Goal: Task Accomplishment & Management: Manage account settings

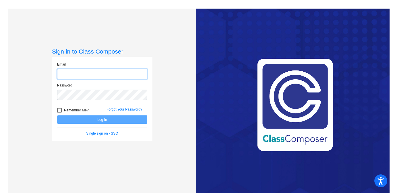
click at [102, 71] on input "email" at bounding box center [102, 74] width 90 height 11
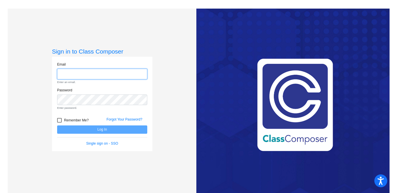
type input "[EMAIL_ADDRESS][DOMAIN_NAME]"
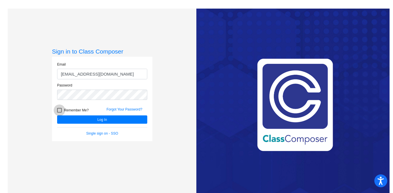
click at [57, 111] on div at bounding box center [59, 110] width 5 height 5
click at [59, 113] on input "Remember Me?" at bounding box center [59, 113] width 0 height 0
checkbox input "true"
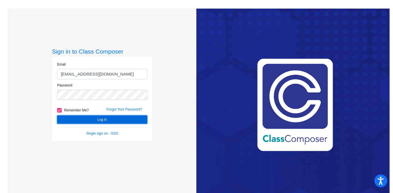
click at [71, 118] on button "Log In" at bounding box center [102, 120] width 90 height 8
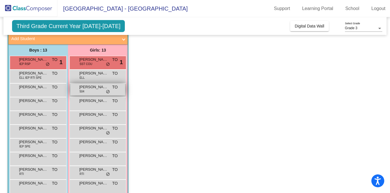
scroll to position [39, 0]
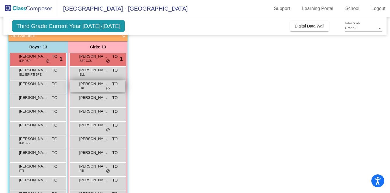
click at [86, 131] on div "[PERSON_NAME] TO lock do_not_disturb_alt" at bounding box center [97, 128] width 55 height 12
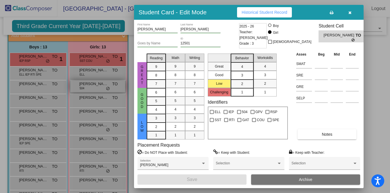
scroll to position [0, 0]
click at [42, 74] on div at bounding box center [195, 96] width 390 height 193
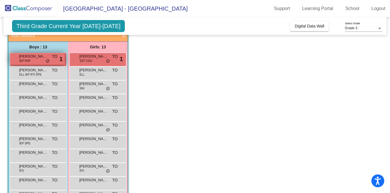
click at [39, 62] on div "[PERSON_NAME] IEP RSP TO lock do_not_disturb_alt 1" at bounding box center [37, 59] width 55 height 12
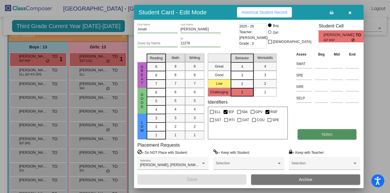
click at [313, 131] on button "Notes" at bounding box center [326, 134] width 59 height 10
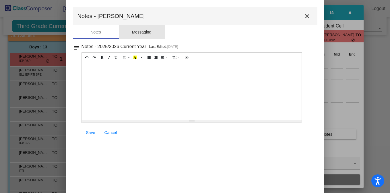
click at [147, 34] on div "Messaging" at bounding box center [142, 32] width 20 height 6
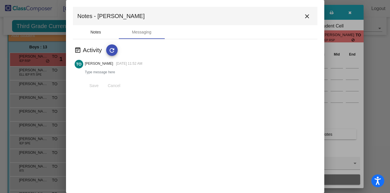
click at [102, 32] on div "Notes" at bounding box center [96, 32] width 46 height 14
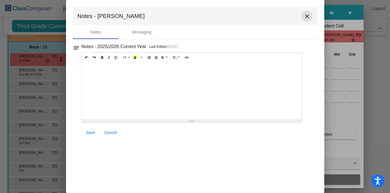
click at [309, 17] on mat-icon "close" at bounding box center [306, 16] width 7 height 7
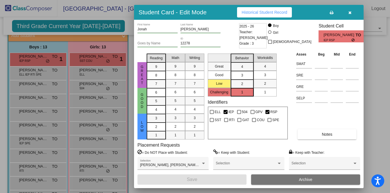
click at [352, 12] on button "button" at bounding box center [349, 12] width 18 height 10
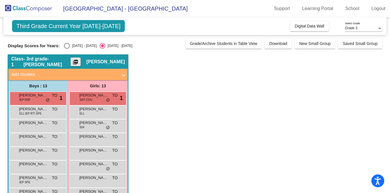
click at [79, 62] on mat-icon "picture_as_pdf" at bounding box center [75, 63] width 7 height 8
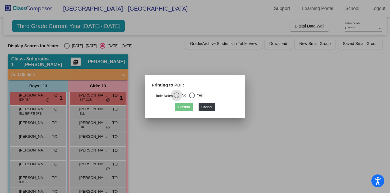
click at [195, 95] on div "Select an option" at bounding box center [192, 96] width 6 height 6
click at [192, 98] on input "Yes" at bounding box center [192, 98] width 0 height 0
radio input "true"
click at [187, 109] on button "Confirm" at bounding box center [184, 107] width 18 height 8
